Goal: Consume media (video, audio): Consume media (video, audio)

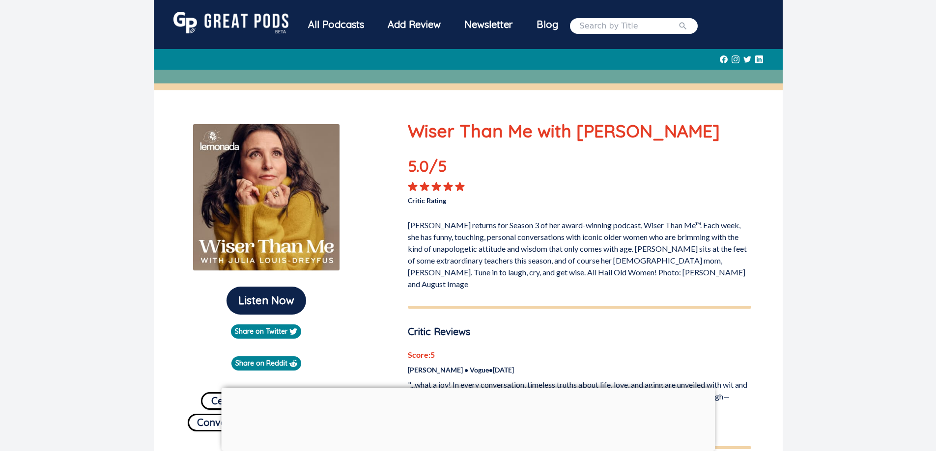
click at [451, 132] on p "Wiser Than Me with [PERSON_NAME]" at bounding box center [579, 131] width 343 height 27
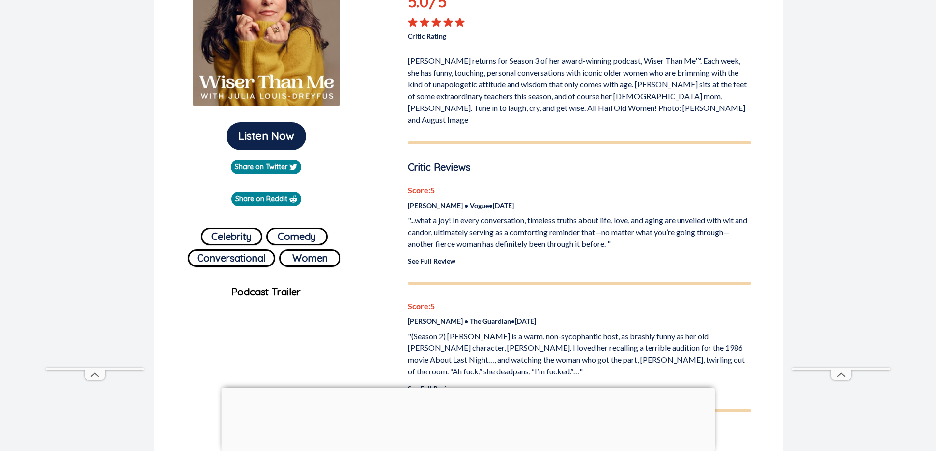
scroll to position [196, 0]
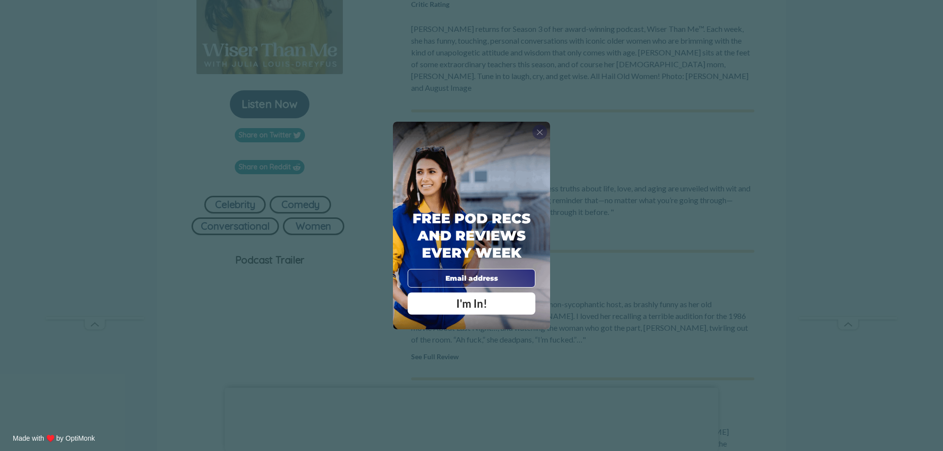
click at [543, 129] on div "X" at bounding box center [539, 132] width 15 height 15
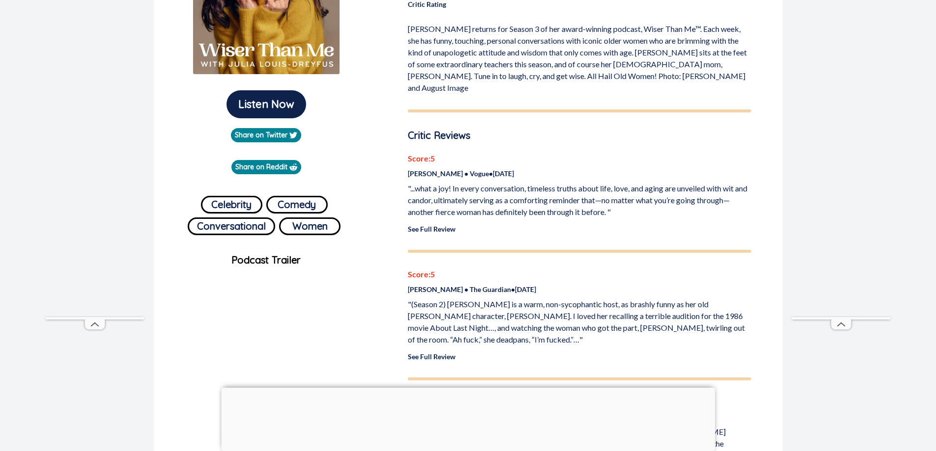
scroll to position [0, 0]
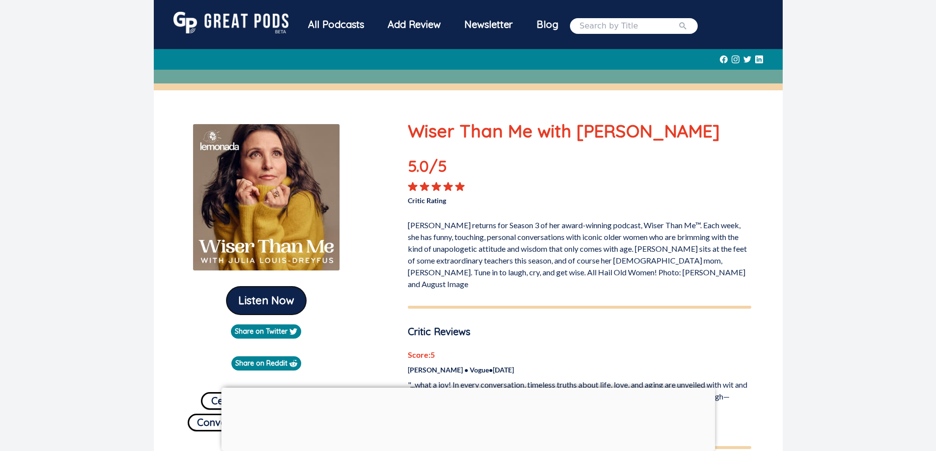
click at [278, 299] on button "Listen Now" at bounding box center [266, 301] width 80 height 28
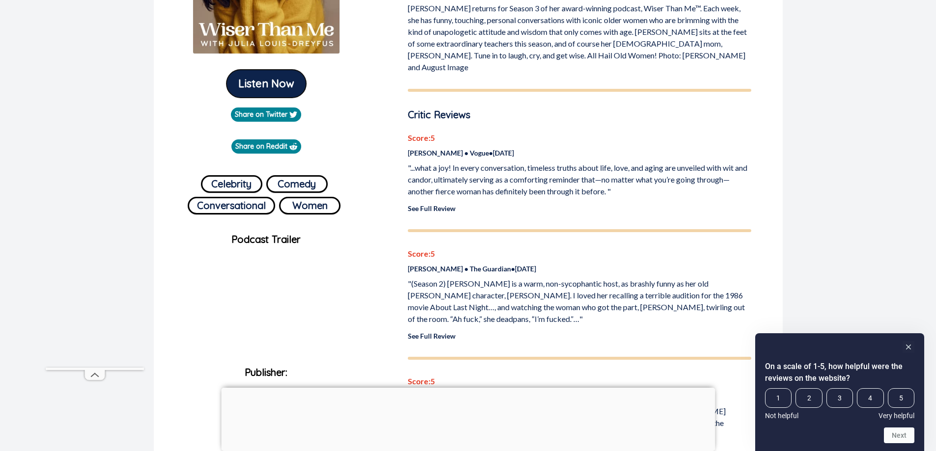
scroll to position [246, 0]
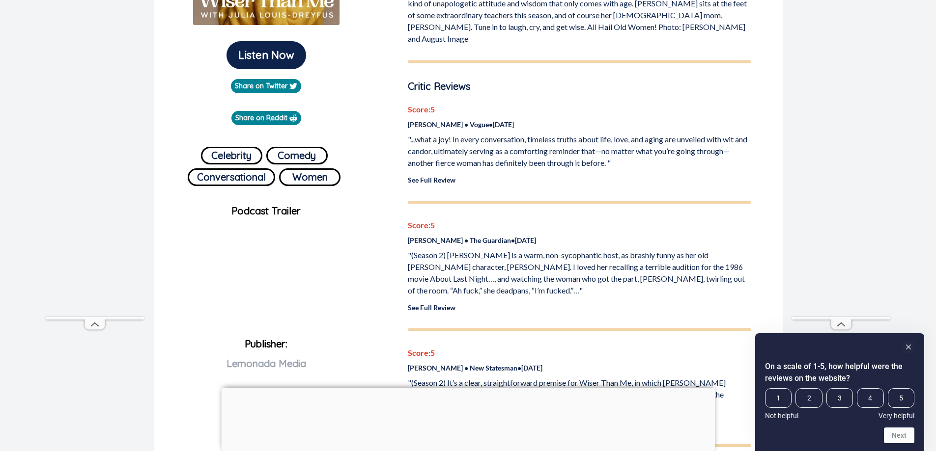
click at [420, 79] on p "Critic Reviews" at bounding box center [579, 86] width 343 height 15
click at [470, 263] on p ""(Season 2) [PERSON_NAME] is a warm, non-sycophantic host, as brashly funny as …" at bounding box center [579, 273] width 343 height 47
click at [435, 175] on p "See Full Review" at bounding box center [579, 180] width 343 height 10
click at [423, 176] on link "See Full Review" at bounding box center [432, 180] width 48 height 8
